Goal: Task Accomplishment & Management: Manage account settings

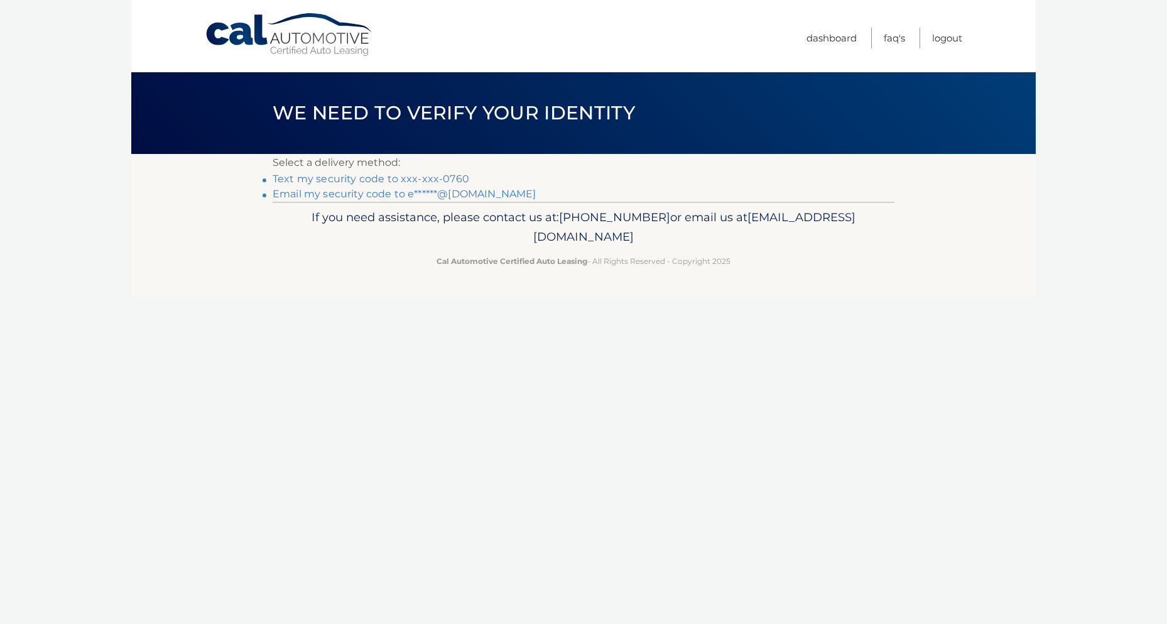
click at [336, 179] on link "Text my security code to xxx-xxx-0760" at bounding box center [371, 179] width 197 height 12
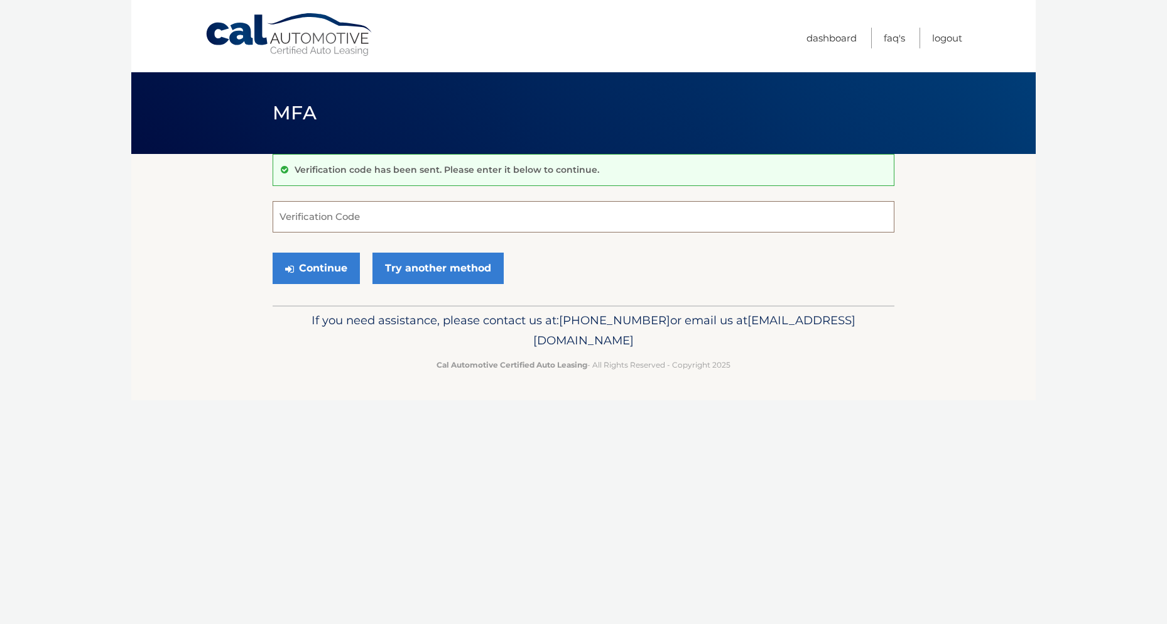
click at [298, 219] on input "Verification Code" at bounding box center [584, 216] width 622 height 31
type input "805804"
click at [293, 268] on icon "submit" at bounding box center [289, 269] width 9 height 10
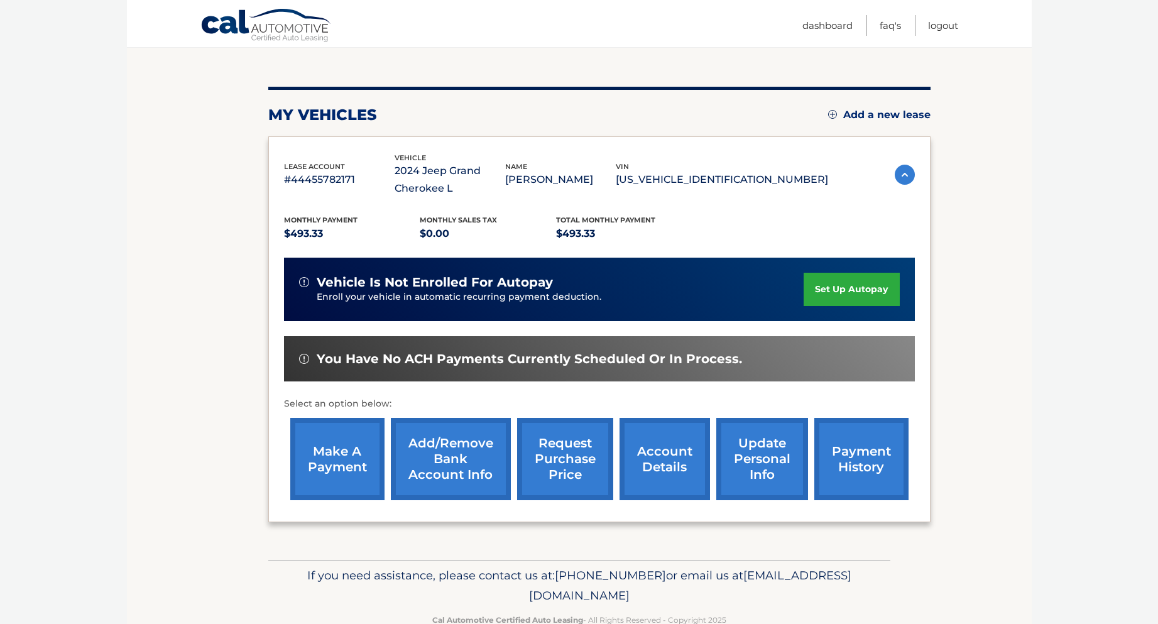
scroll to position [155, 0]
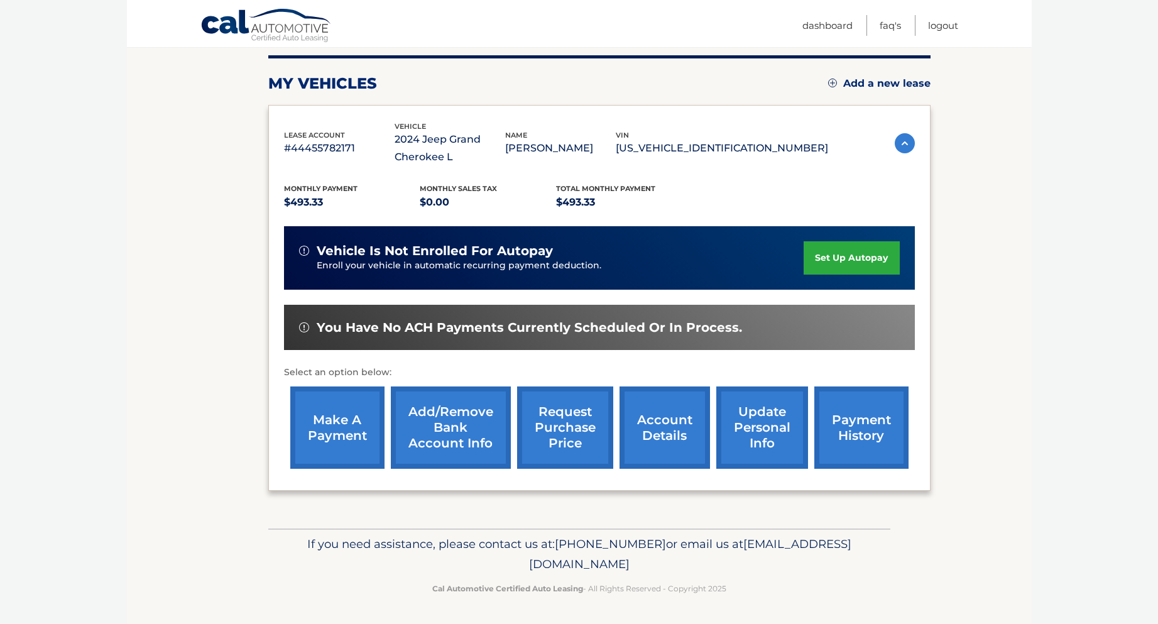
click at [323, 425] on link "make a payment" at bounding box center [337, 427] width 94 height 82
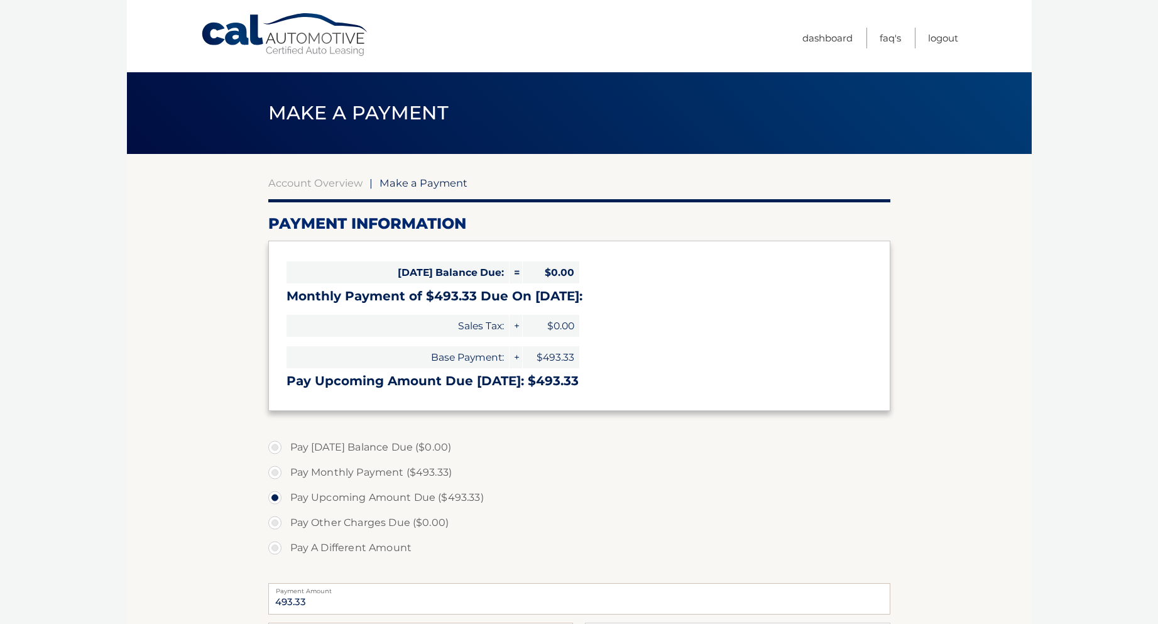
select select "MWRiNzI5ODgtZGM3ZS00NmJlLWI2MzUtNTk0NTM4NWNhOGVh"
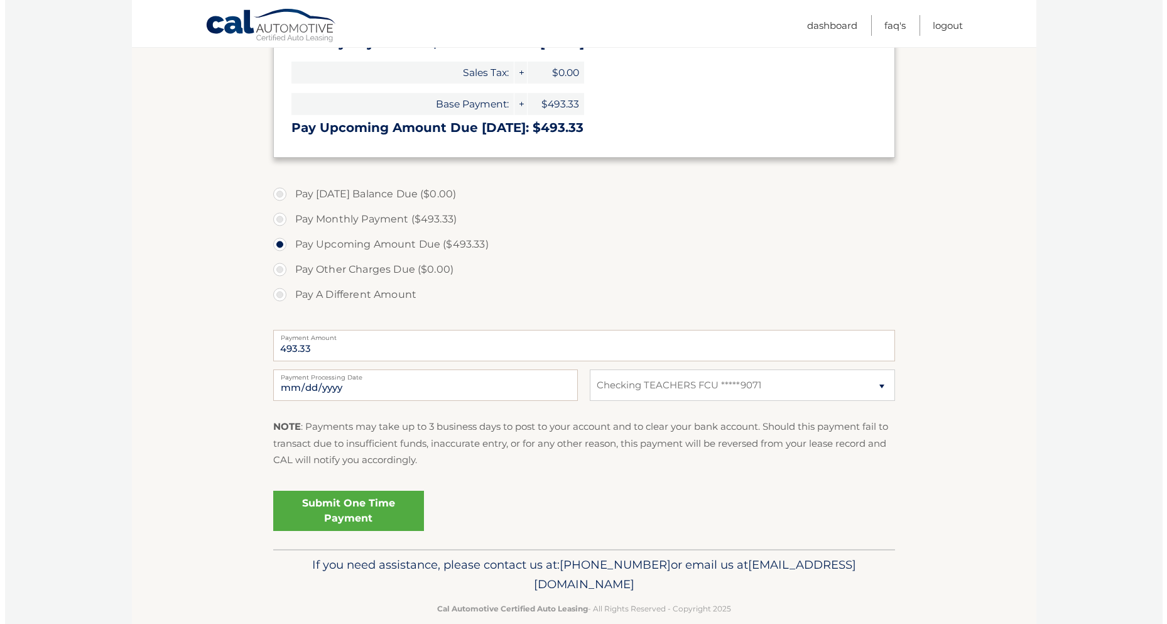
scroll to position [254, 0]
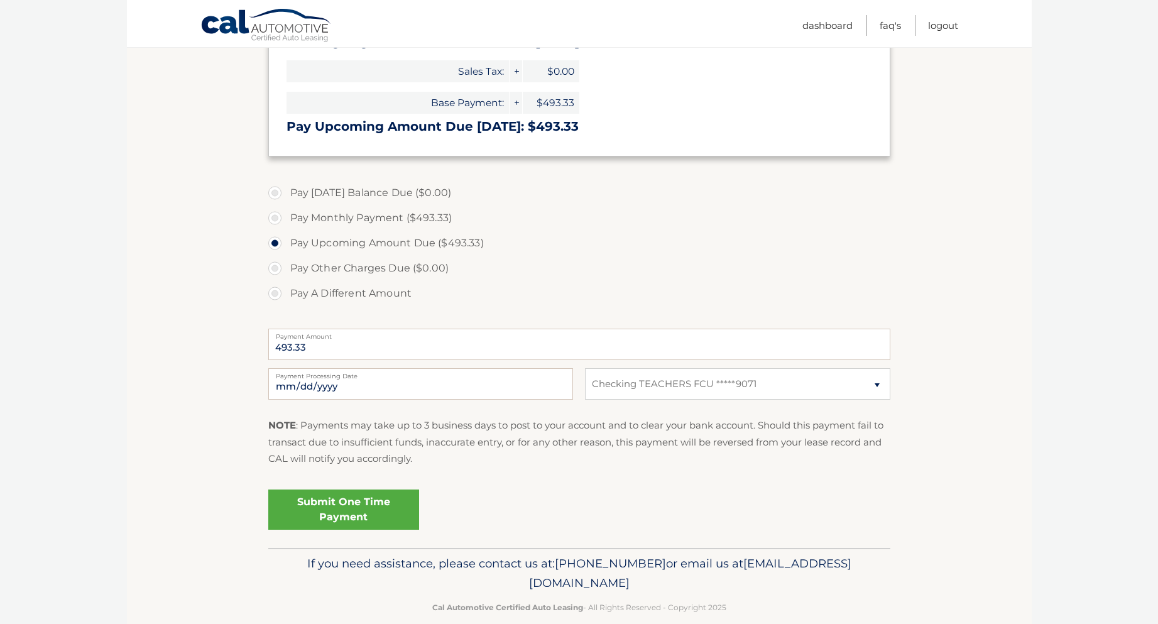
click at [352, 503] on link "Submit One Time Payment" at bounding box center [343, 509] width 151 height 40
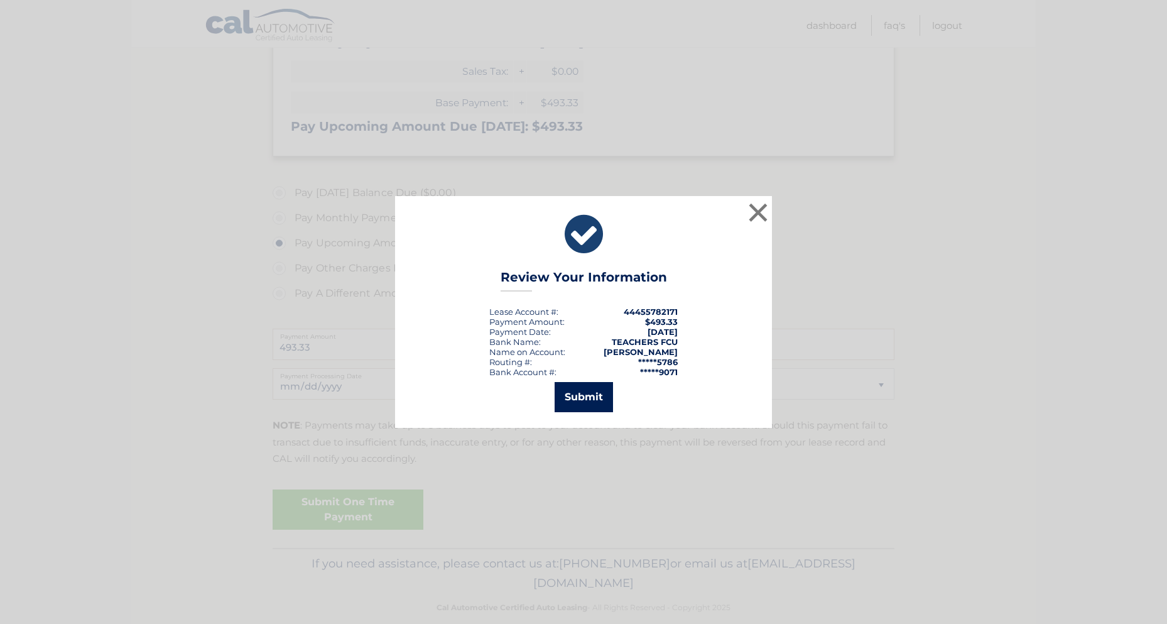
click at [575, 401] on button "Submit" at bounding box center [584, 397] width 58 height 30
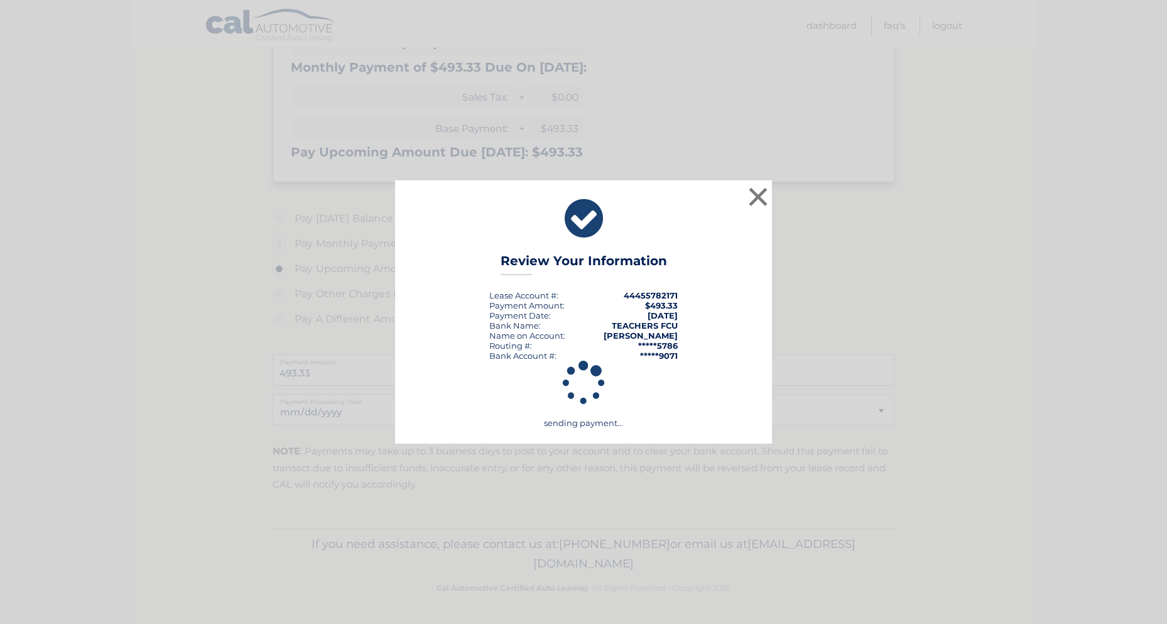
scroll to position [229, 0]
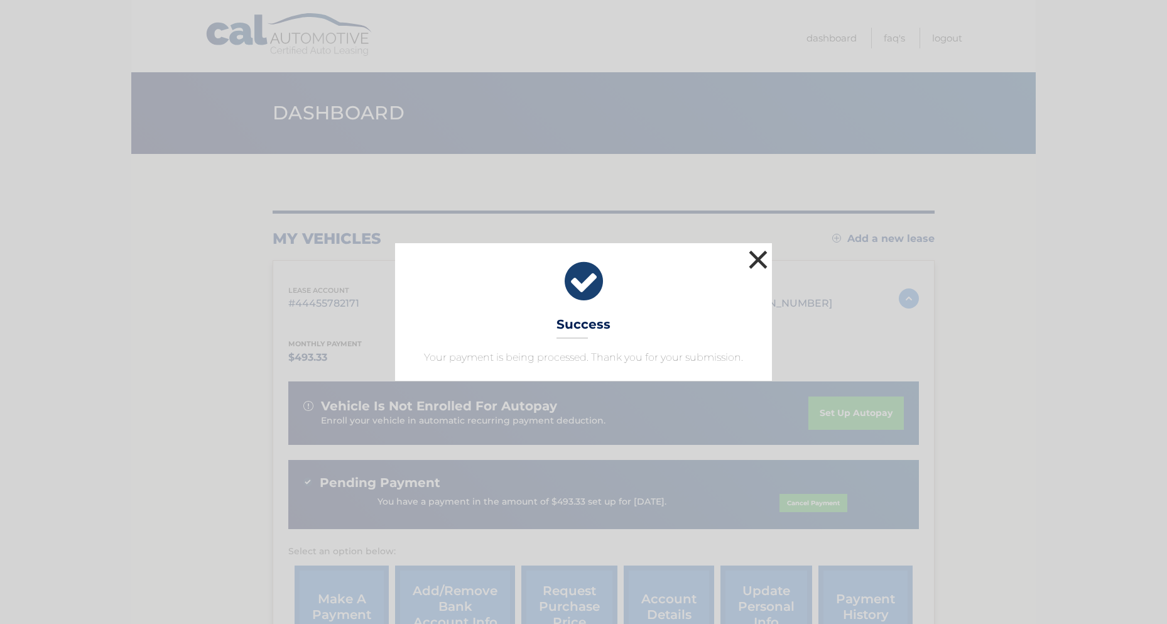
click at [759, 256] on button "×" at bounding box center [758, 259] width 25 height 25
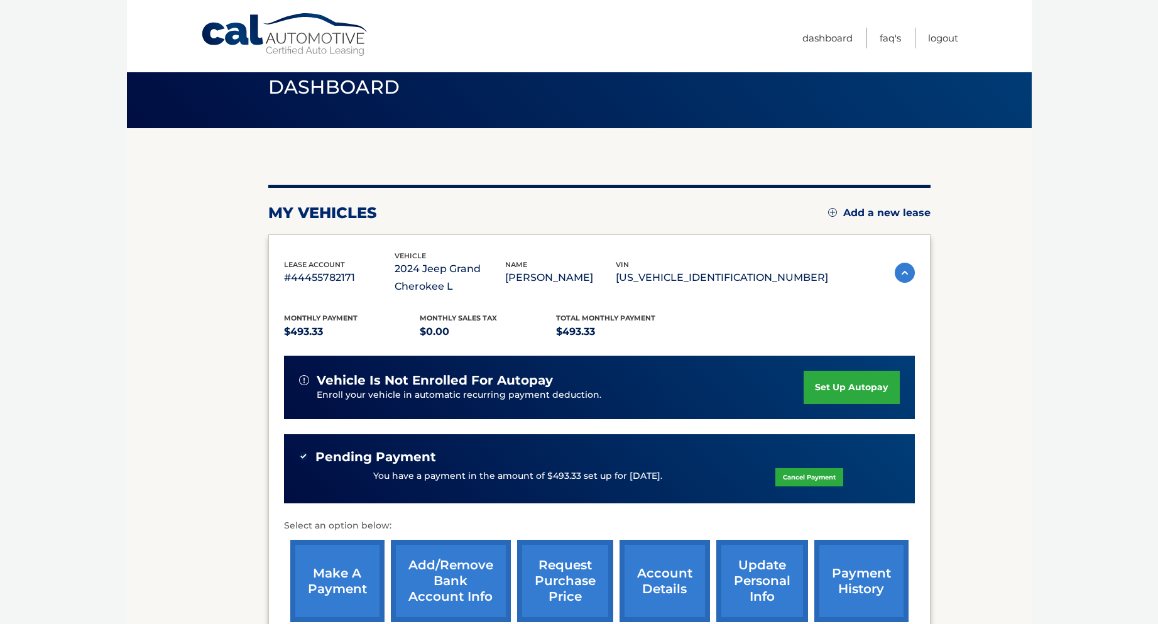
scroll to position [24, 0]
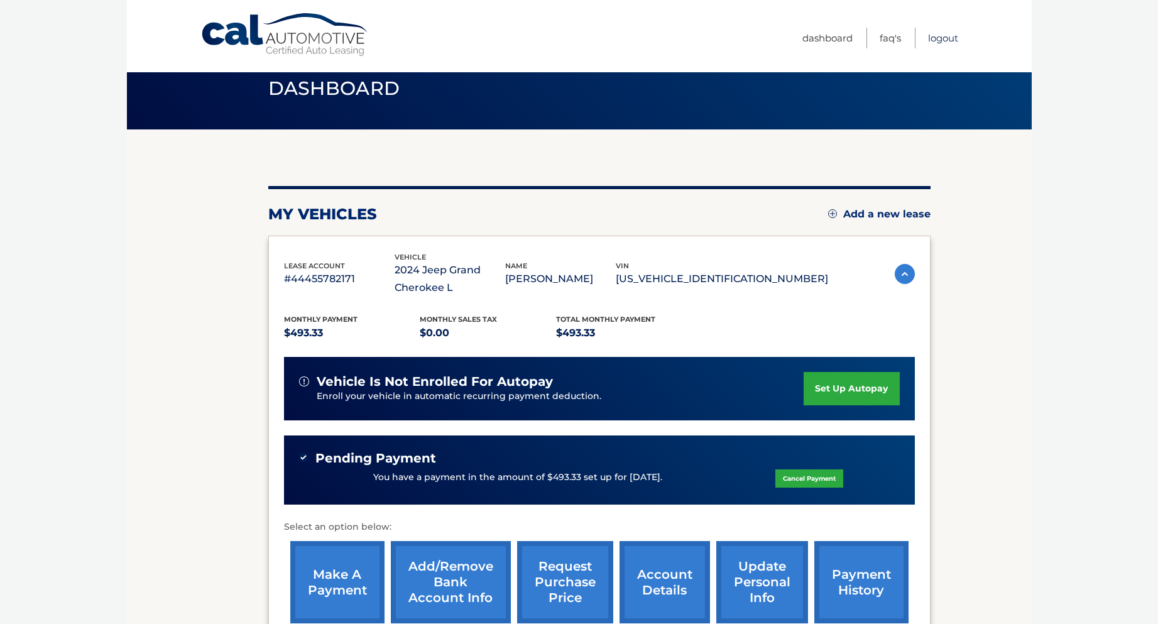
click at [938, 37] on link "Logout" at bounding box center [943, 38] width 30 height 21
